Goal: Answer question/provide support

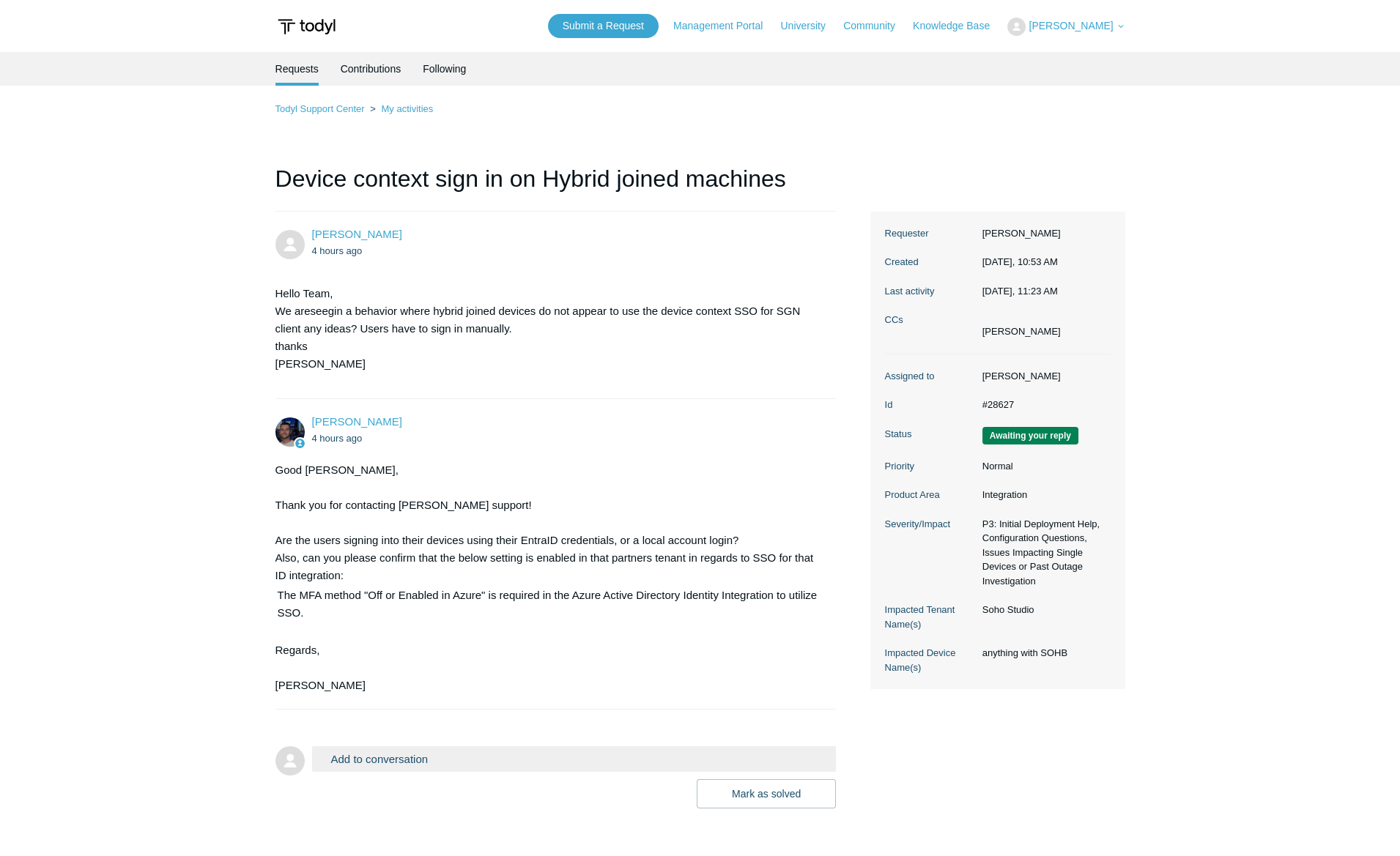
click at [400, 747] on button "Add to conversation" at bounding box center [573, 759] width 524 height 25
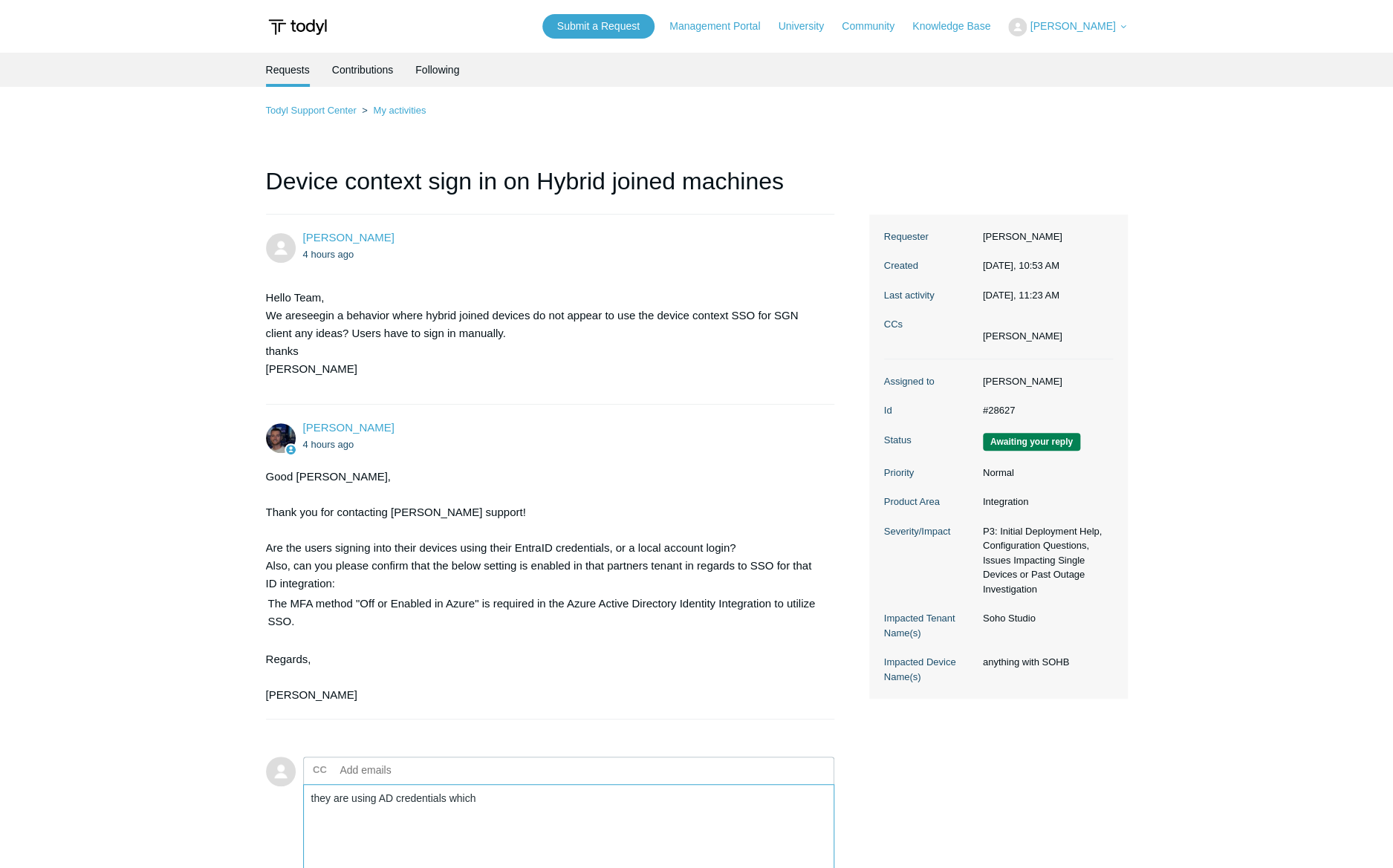
click at [526, 800] on textarea "they are using AD credentials which" at bounding box center [569, 834] width 532 height 100
drag, startPoint x: 530, startPoint y: 803, endPoint x: 468, endPoint y: 103, distance: 702.7
click at [316, 797] on textarea "they are using AD credentials which" at bounding box center [569, 834] width 532 height 100
click at [315, 797] on textarea "they are using AD credentials which" at bounding box center [569, 834] width 532 height 100
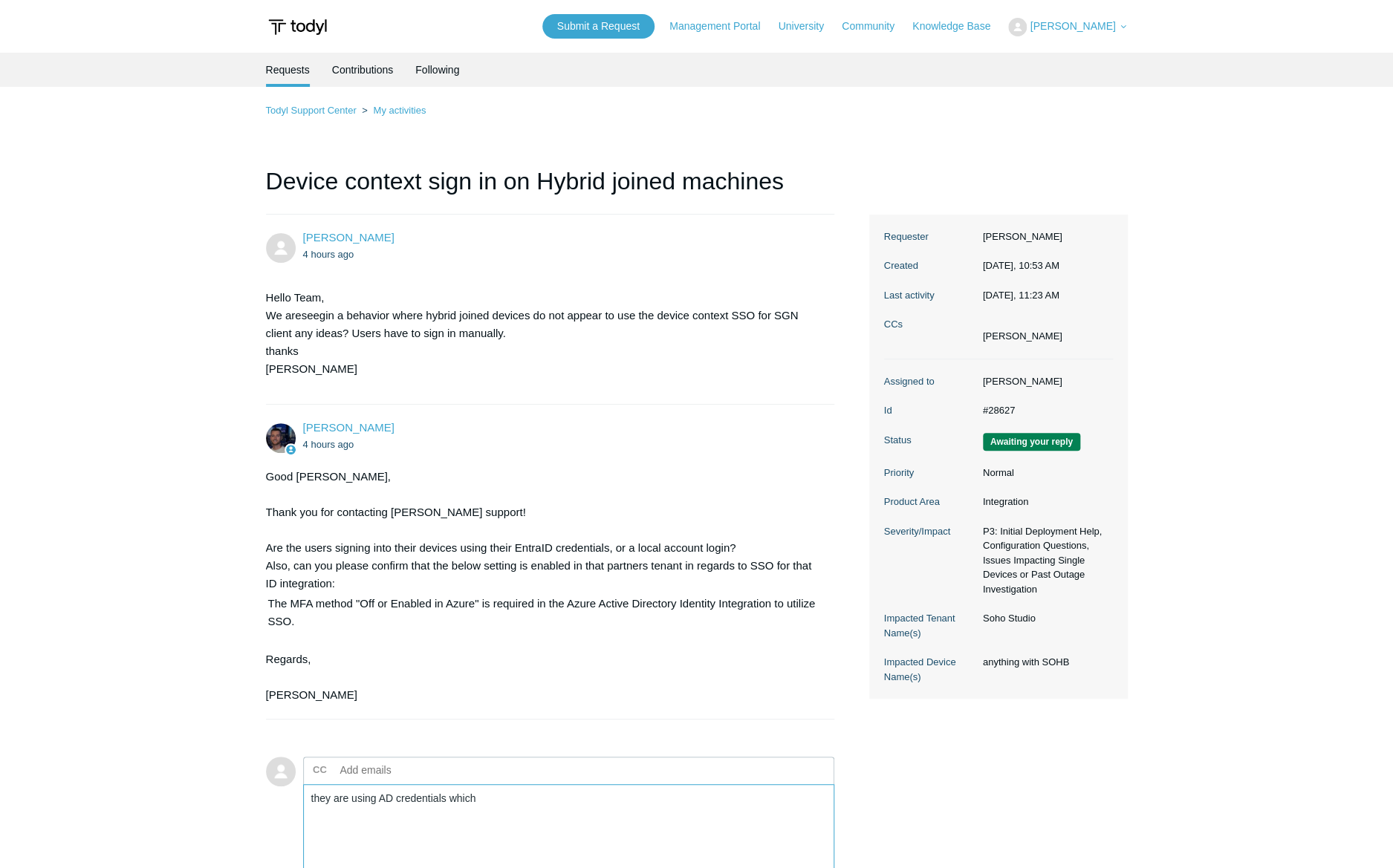
click at [315, 797] on textarea "they are using AD credentials which" at bounding box center [569, 834] width 532 height 100
click at [482, 800] on textarea "they are using AD credentials which" at bounding box center [569, 834] width 532 height 100
click at [492, 787] on textarea "they are using AD credentials which" at bounding box center [569, 834] width 532 height 100
click at [510, 825] on textarea "they are using AD credentials which" at bounding box center [569, 834] width 532 height 100
click at [707, 817] on textarea "they are using AD credentials to sign in to the device as they are hybrid joine…" at bounding box center [569, 834] width 532 height 100
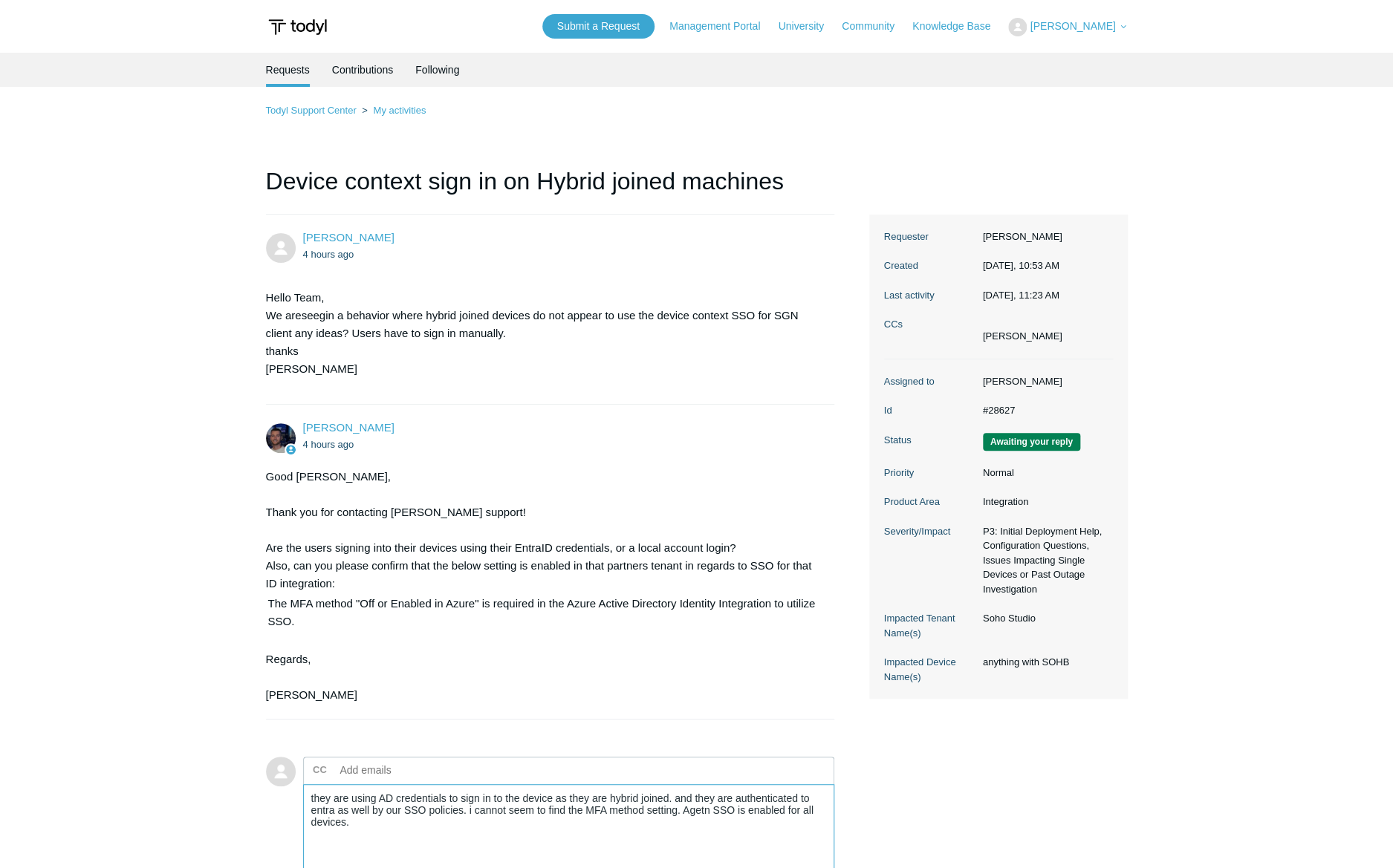
click at [659, 826] on textarea "they are using AD credentials to sign in to the device as they are hybrid joine…" at bounding box center [569, 834] width 532 height 100
type textarea "they are using AD credentials to sign in to the device as they are hybrid joine…"
click at [608, 850] on textarea "they are using AD credentials to sign in to the device as they are hybrid joine…" at bounding box center [569, 834] width 532 height 100
click at [608, 831] on textarea "they are using AD credentials to sign in to the device as they are hybrid joine…" at bounding box center [569, 834] width 532 height 100
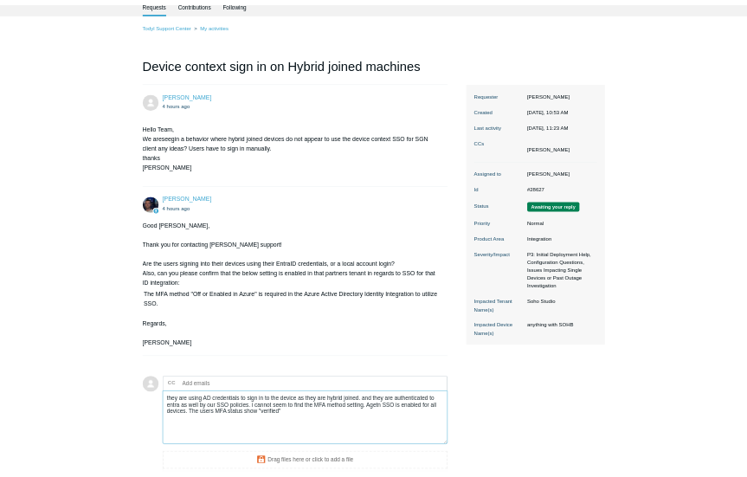
scroll to position [235, 0]
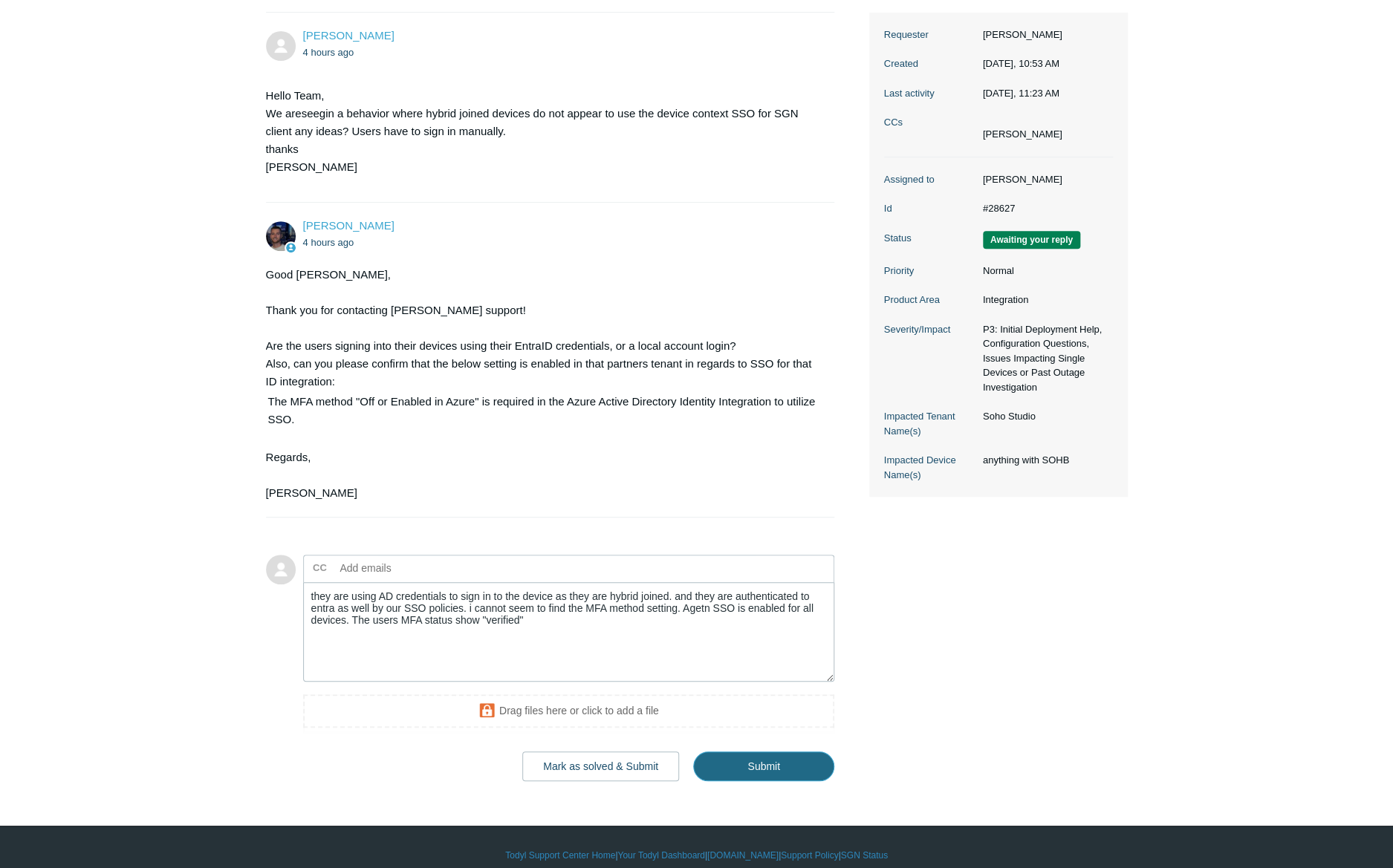
click at [789, 768] on input "Submit" at bounding box center [763, 766] width 141 height 30
